Goal: Information Seeking & Learning: Learn about a topic

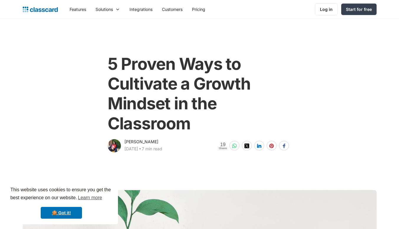
drag, startPoint x: 0, startPoint y: 0, endPoint x: 282, endPoint y: 111, distance: 303.4
click at [282, 111] on h1 "5 Proven Ways to Cultivate a Growth Mindset in the Classroom" at bounding box center [200, 93] width 184 height 79
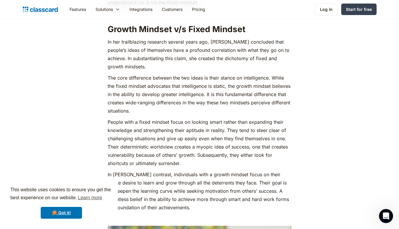
scroll to position [459, 0]
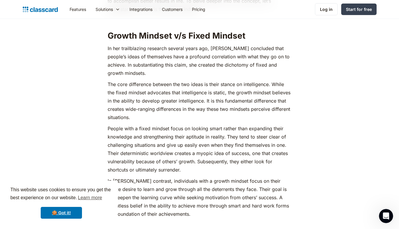
scroll to position [477, 0]
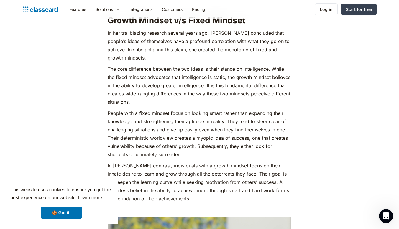
drag, startPoint x: 348, startPoint y: 56, endPoint x: 223, endPoint y: 62, distance: 124.4
click at [223, 65] on p "The core difference between the two ideas is their stance on intelligence. Whil…" at bounding box center [200, 85] width 184 height 41
drag, startPoint x: 218, startPoint y: 65, endPoint x: 216, endPoint y: 73, distance: 7.9
click at [216, 73] on p "The core difference between the two ideas is their stance on intelligence. Whil…" at bounding box center [200, 85] width 184 height 41
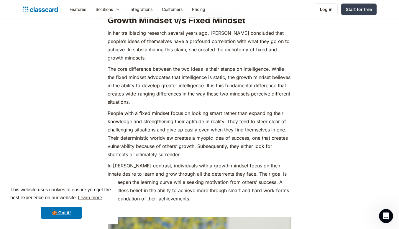
click at [209, 118] on p "People with a fixed mindset focus on looking smart rather than expanding their …" at bounding box center [200, 134] width 184 height 50
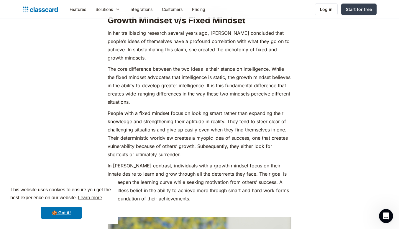
scroll to position [478, 0]
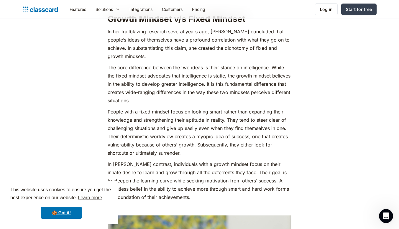
click at [169, 173] on p "In [PERSON_NAME] contrast, individuals with a growth mindset focus on their inn…" at bounding box center [200, 180] width 184 height 41
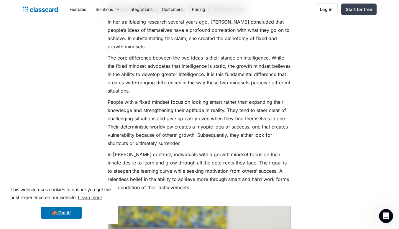
scroll to position [487, 0]
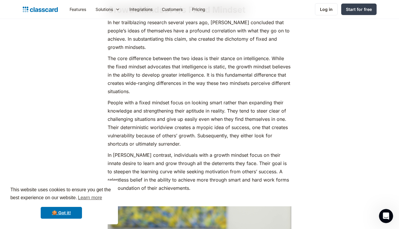
click at [291, 54] on p "The core difference between the two ideas is their stance on intelligence. Whil…" at bounding box center [200, 74] width 184 height 41
click at [184, 71] on p "The core difference between the two ideas is their stance on intelligence. Whil…" at bounding box center [200, 74] width 184 height 41
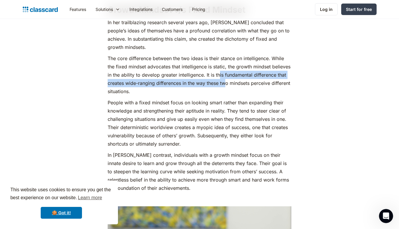
drag, startPoint x: 218, startPoint y: 69, endPoint x: 225, endPoint y: 74, distance: 8.1
click at [225, 74] on p "The core difference between the two ideas is their stance on intelligence. Whil…" at bounding box center [200, 74] width 184 height 41
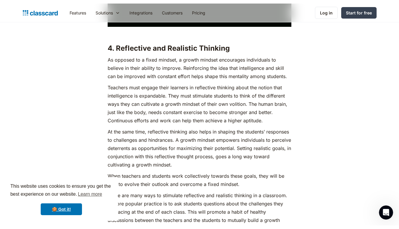
scroll to position [1971, 0]
